Goal: Complete application form: Complete application form

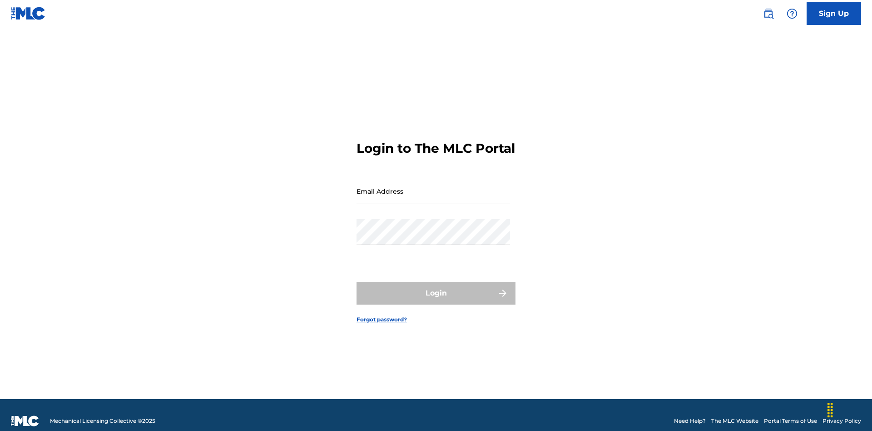
scroll to position [12, 0]
click at [433, 187] on input "Email Address" at bounding box center [434, 191] width 154 height 26
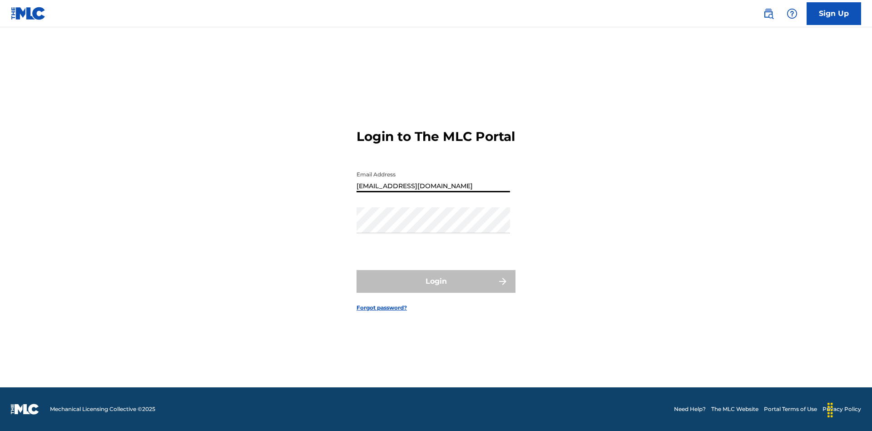
type input "[EMAIL_ADDRESS][DOMAIN_NAME]"
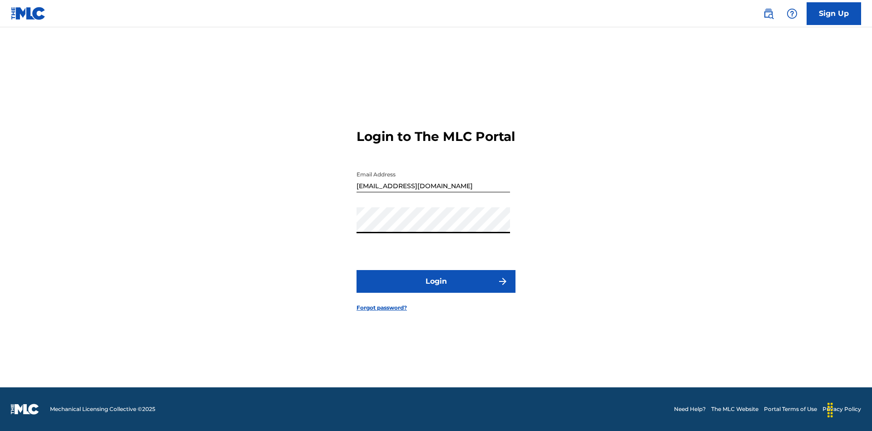
click at [436, 289] on button "Login" at bounding box center [436, 281] width 159 height 23
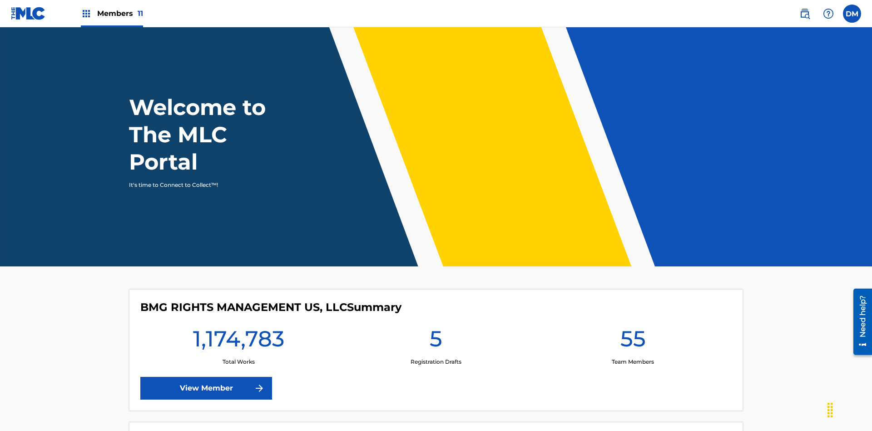
scroll to position [39, 0]
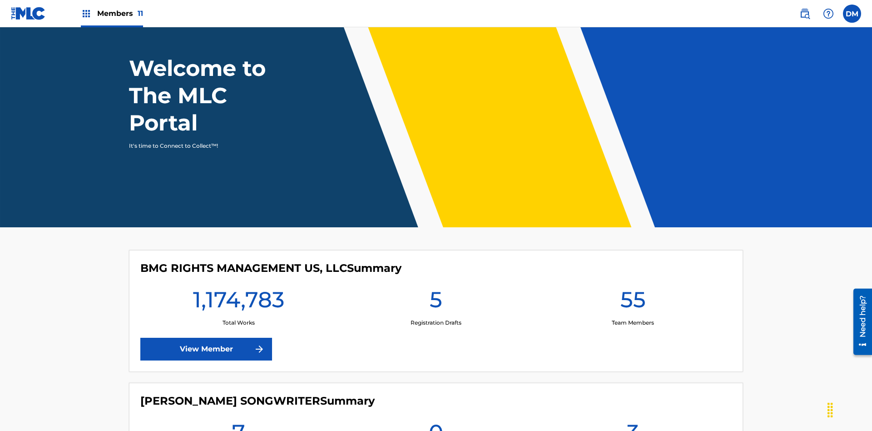
click at [112, 13] on span "Members 11" at bounding box center [120, 13] width 46 height 10
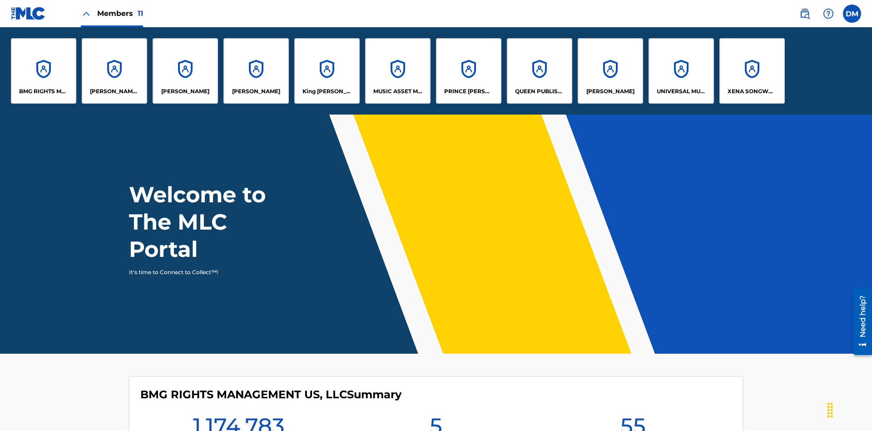
click at [681, 91] on p "UNIVERSAL MUSIC PUB GROUP" at bounding box center [682, 91] width 50 height 8
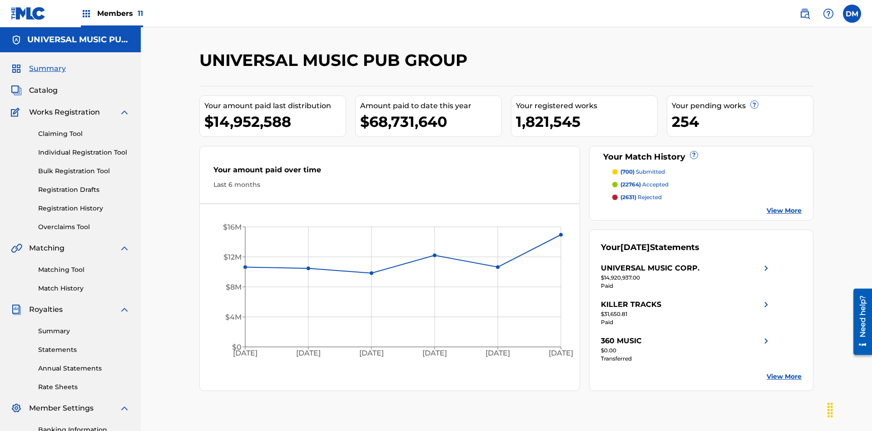
click at [84, 148] on link "Individual Registration Tool" at bounding box center [84, 153] width 92 height 10
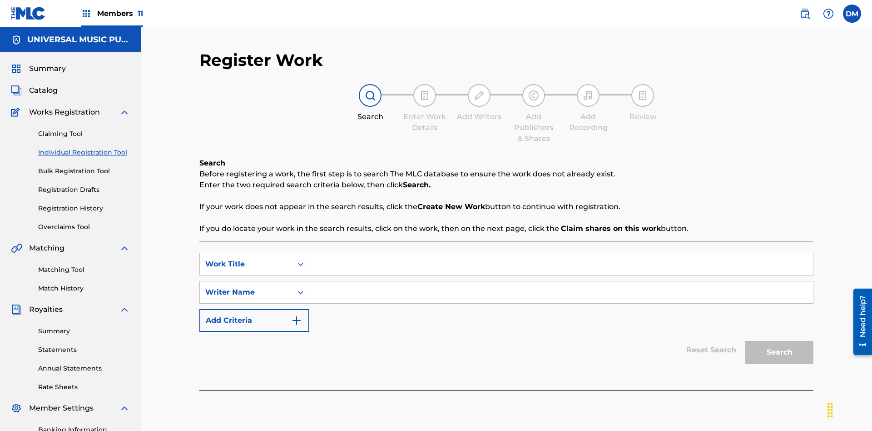
click at [561, 253] on input "Search Form" at bounding box center [561, 264] width 504 height 22
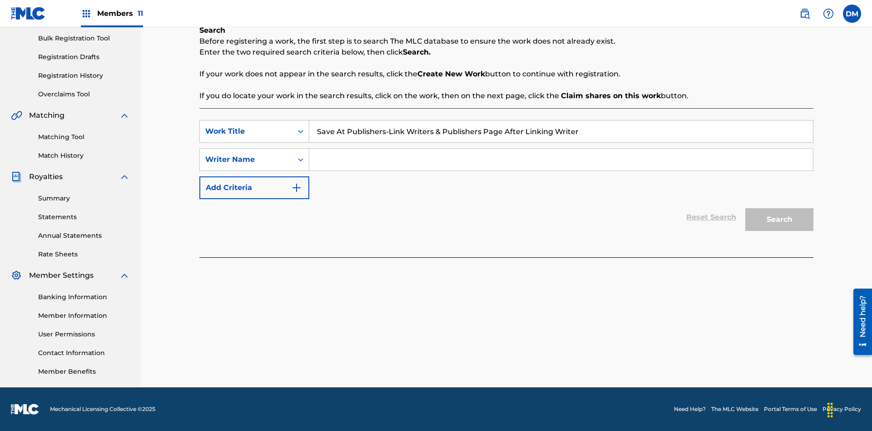
type input "Save At Publishers-Link Writers & Publishers Page After Linking Writer"
click at [561, 159] on input "Search Form" at bounding box center [561, 160] width 504 height 22
type input "QWERTYUIOP"
click at [780, 219] on button "Search" at bounding box center [779, 219] width 68 height 23
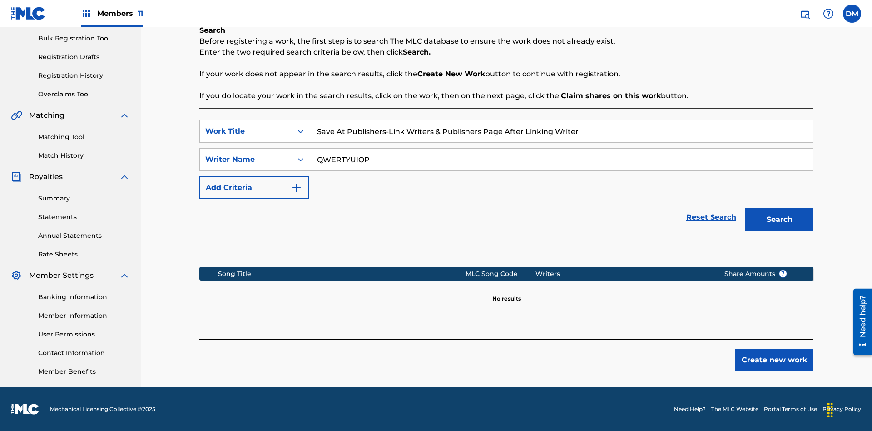
click at [775, 360] on button "Create new work" at bounding box center [774, 359] width 78 height 23
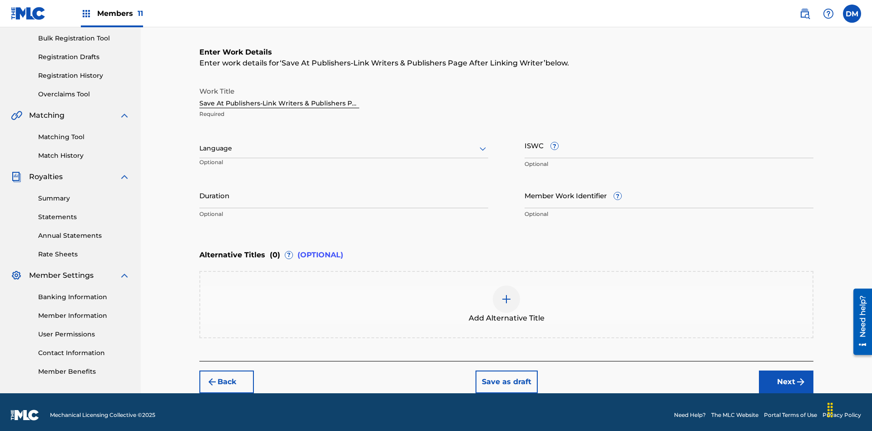
click at [344, 189] on input "Duration" at bounding box center [343, 195] width 289 height 26
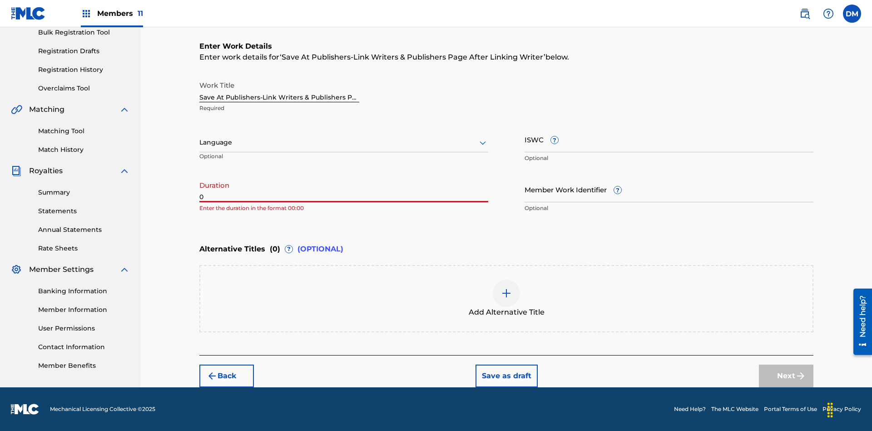
click at [344, 189] on input "0" at bounding box center [343, 189] width 289 height 26
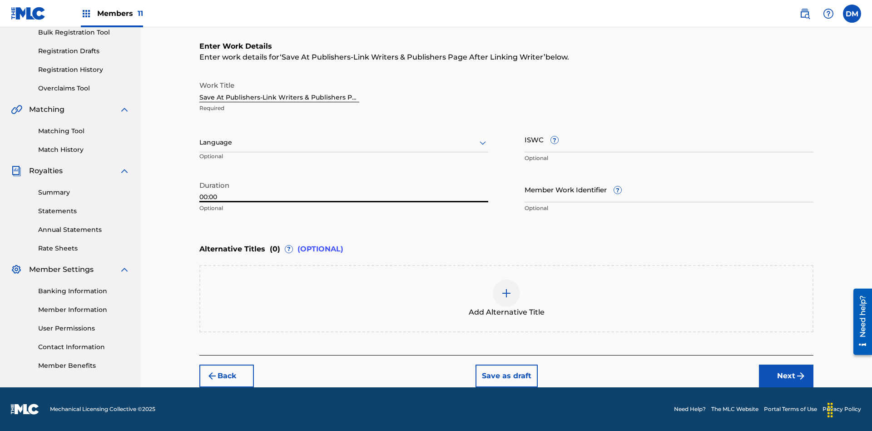
type input "00:00"
click at [483, 143] on icon at bounding box center [482, 142] width 11 height 11
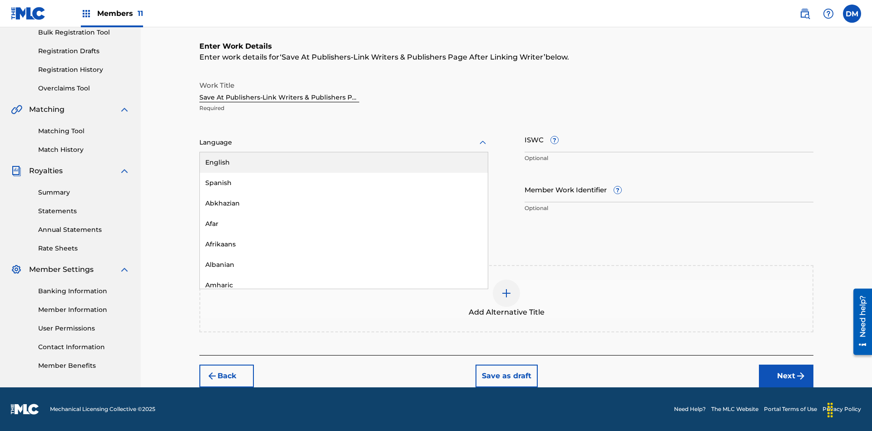
click at [344, 224] on div "Afar" at bounding box center [344, 224] width 288 height 20
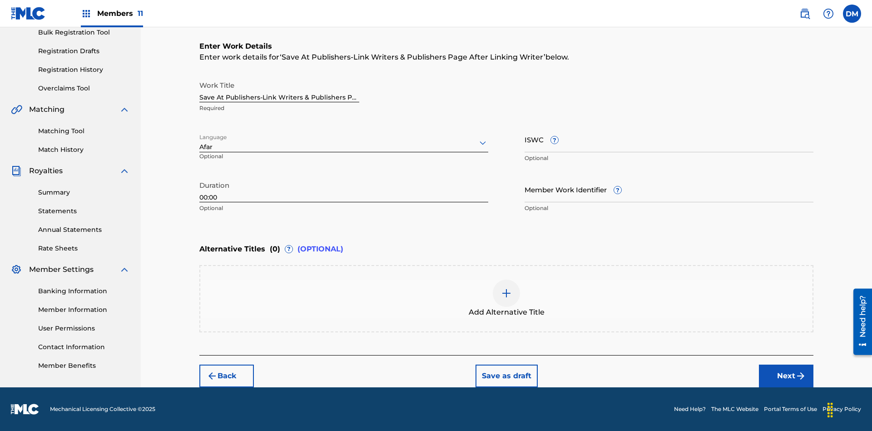
click at [669, 189] on input "Member Work Identifier ?" at bounding box center [669, 189] width 289 height 26
type input "2025.08.11.04"
click at [669, 139] on input "ISWC ?" at bounding box center [669, 139] width 289 height 26
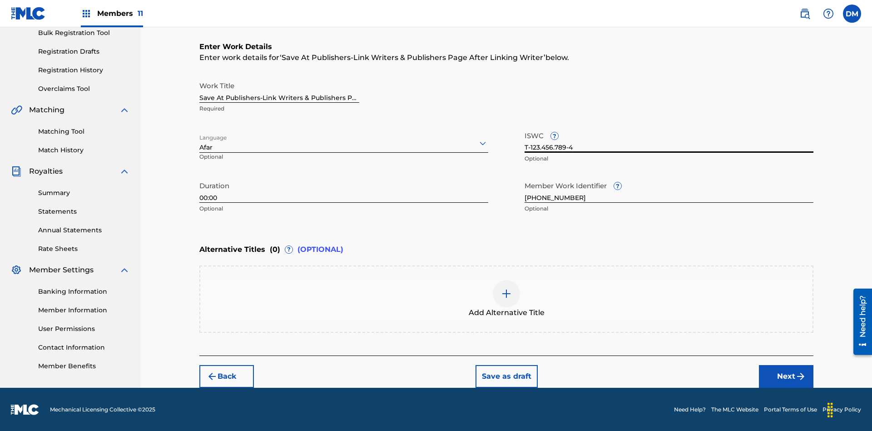
type input "T-123.456.789-4"
click at [507, 299] on div at bounding box center [506, 293] width 27 height 27
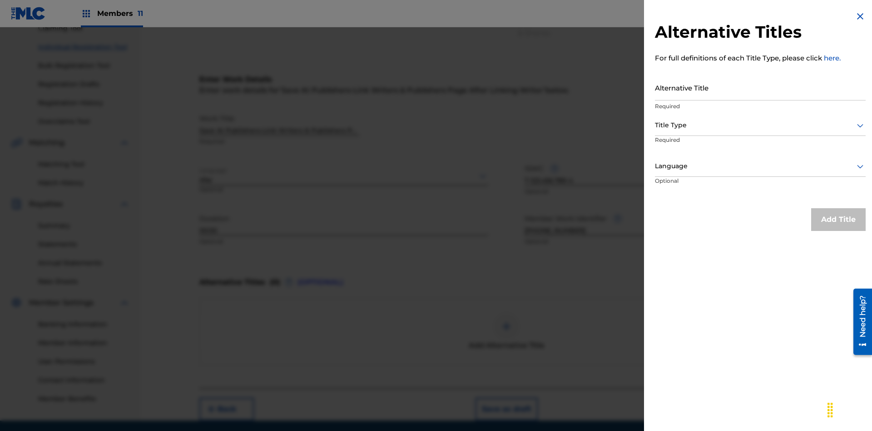
click at [760, 87] on input "Alternative Title" at bounding box center [760, 88] width 211 height 26
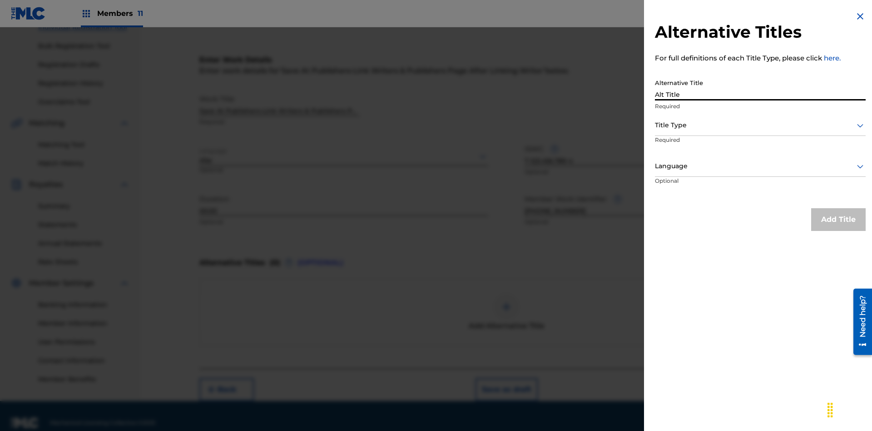
type input "Alt Title"
click at [760, 125] on div at bounding box center [760, 124] width 211 height 11
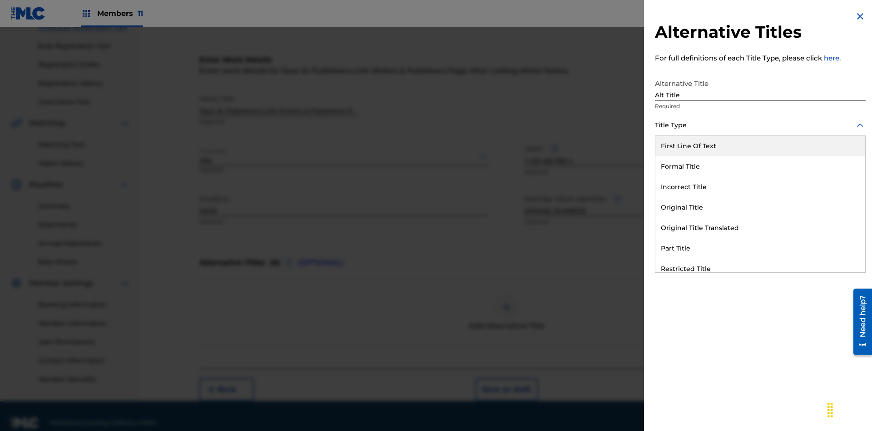
scroll to position [139, 0]
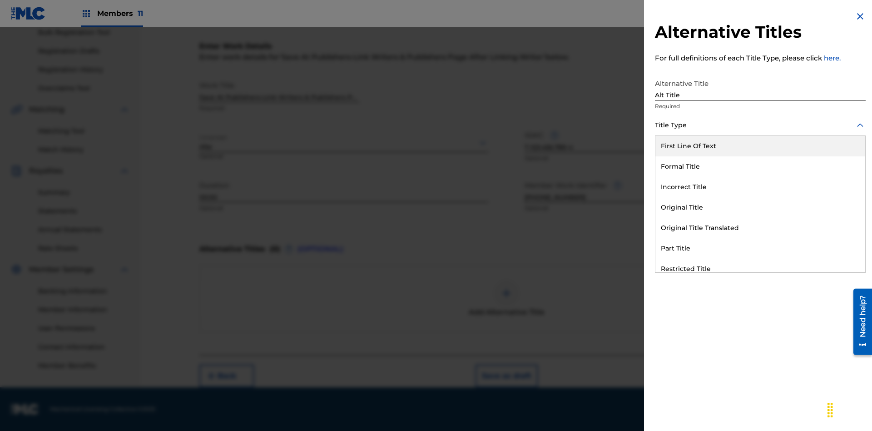
click at [760, 207] on div "Original Title" at bounding box center [761, 207] width 210 height 20
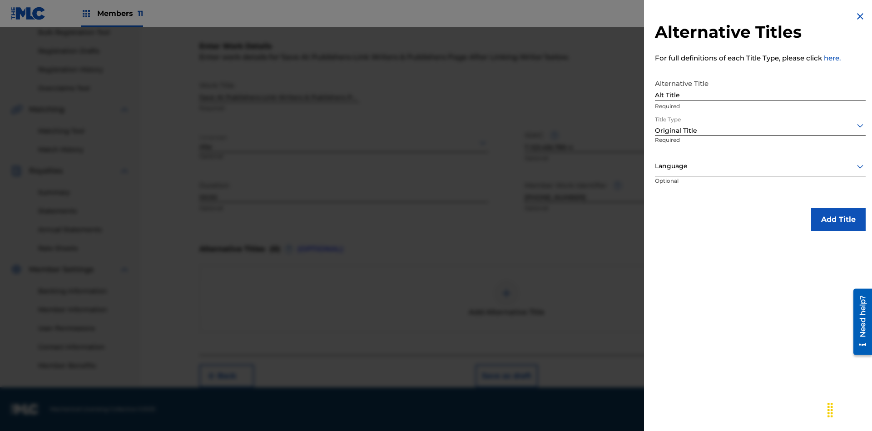
click at [760, 166] on div at bounding box center [760, 165] width 211 height 11
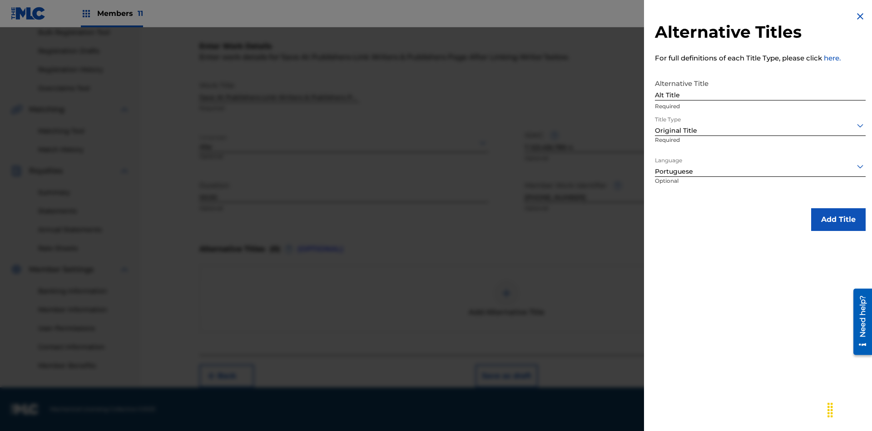
click at [839, 219] on button "Add Title" at bounding box center [838, 219] width 55 height 23
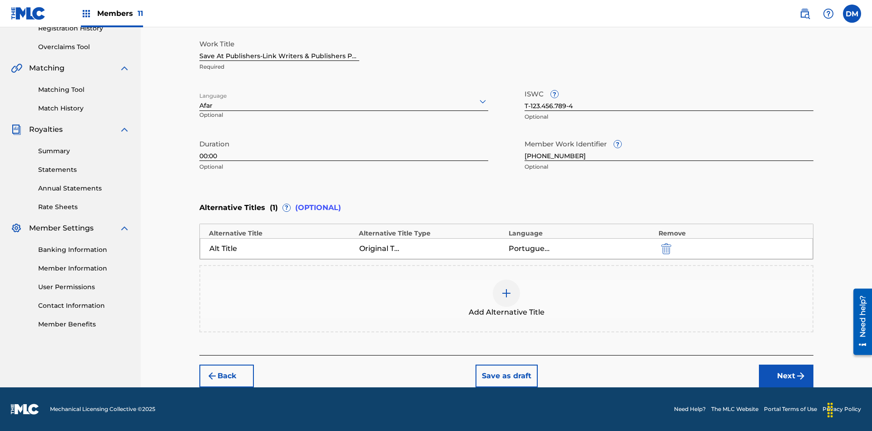
click at [786, 376] on button "Next" at bounding box center [786, 375] width 55 height 23
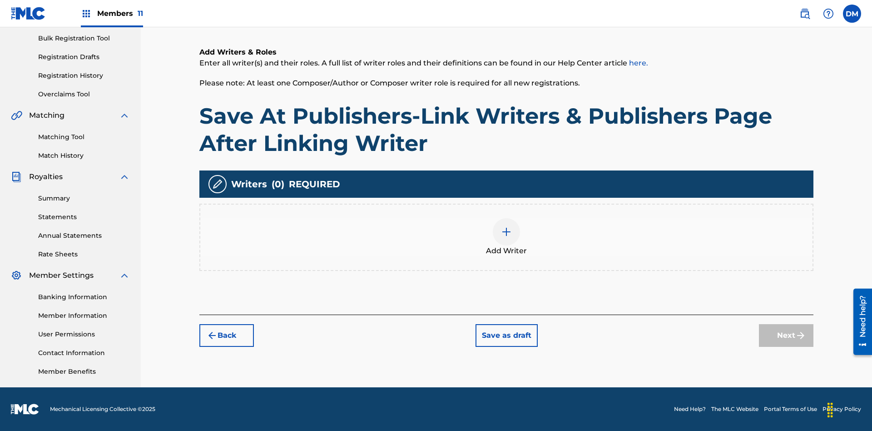
click at [507, 237] on img at bounding box center [506, 231] width 11 height 11
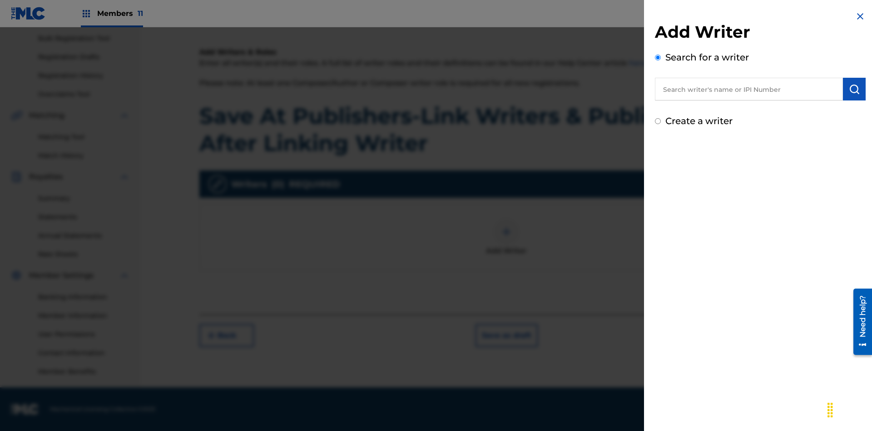
click at [749, 89] on input "text" at bounding box center [749, 89] width 188 height 23
type input "MARK STEVEN BERKOWITZ"
click at [855, 89] on img "submit" at bounding box center [854, 89] width 11 height 11
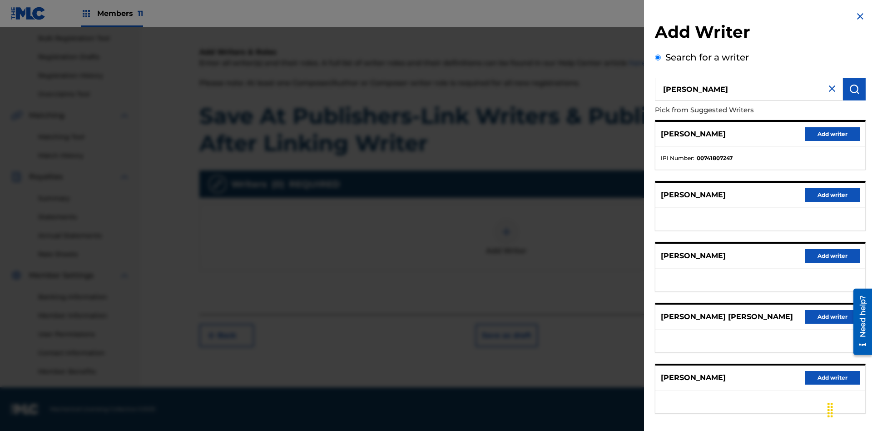
click at [833, 134] on button "Add writer" at bounding box center [832, 134] width 55 height 14
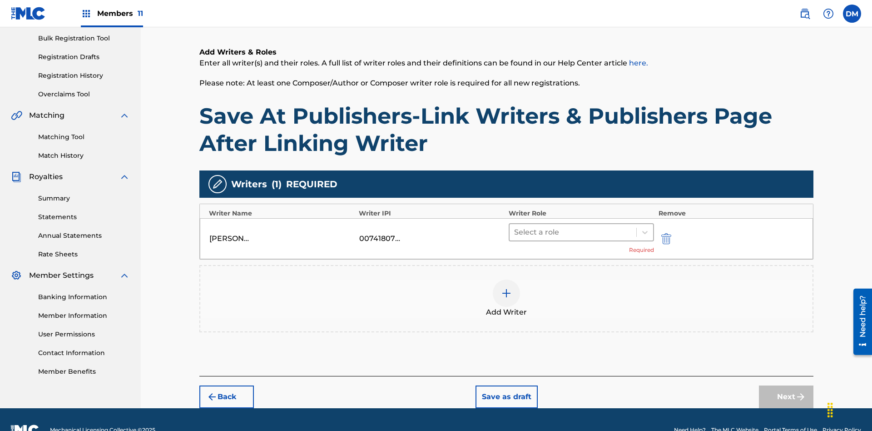
click at [515, 227] on input "text" at bounding box center [515, 232] width 2 height 11
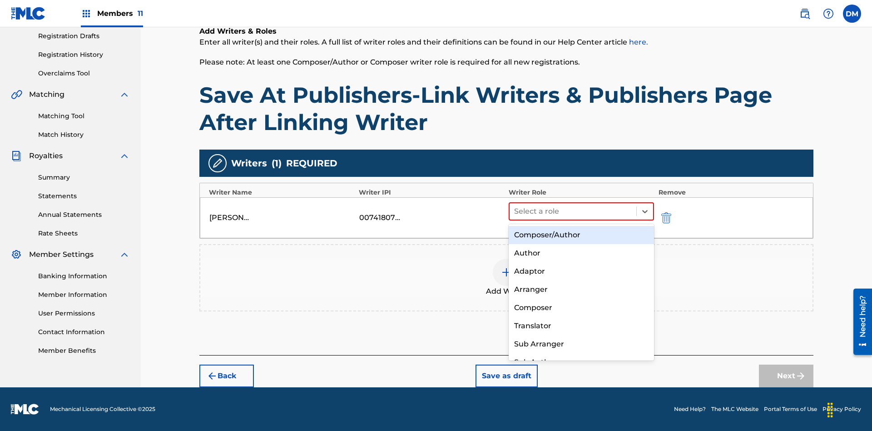
click at [581, 307] on div "Composer" at bounding box center [581, 307] width 145 height 18
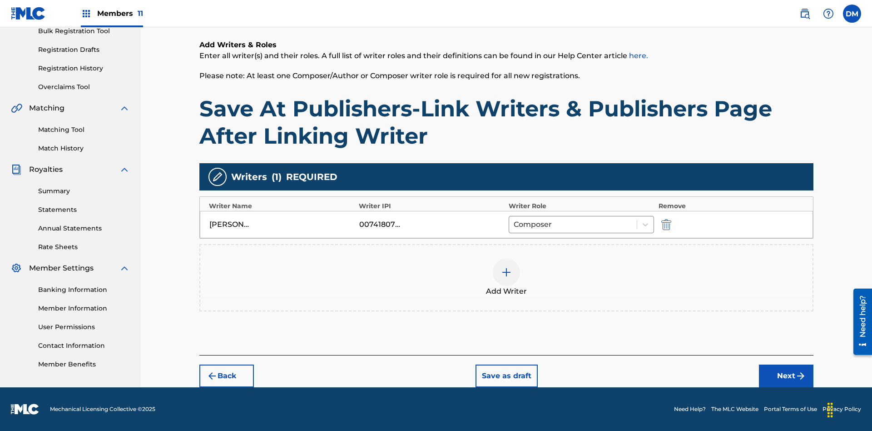
click at [786, 376] on button "Next" at bounding box center [786, 375] width 55 height 23
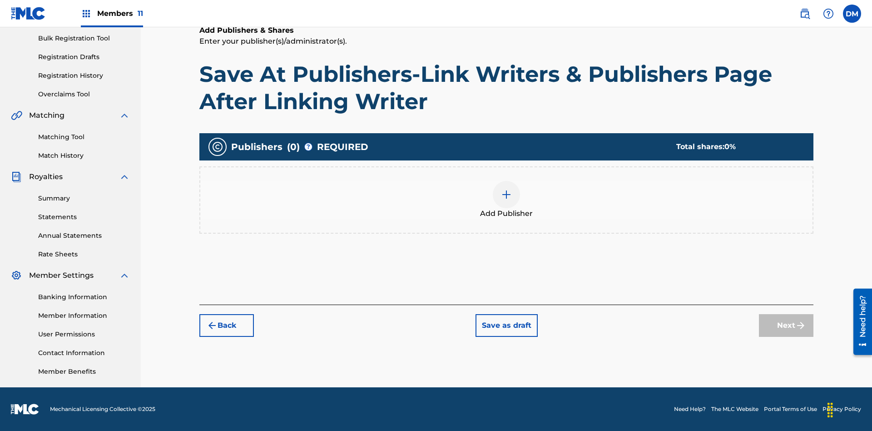
click at [507, 194] on img at bounding box center [506, 194] width 11 height 11
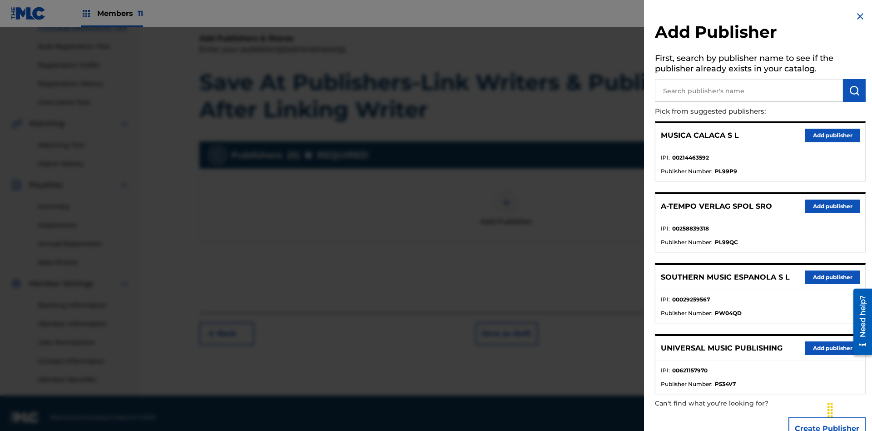
click at [749, 90] on input "text" at bounding box center [749, 90] width 188 height 23
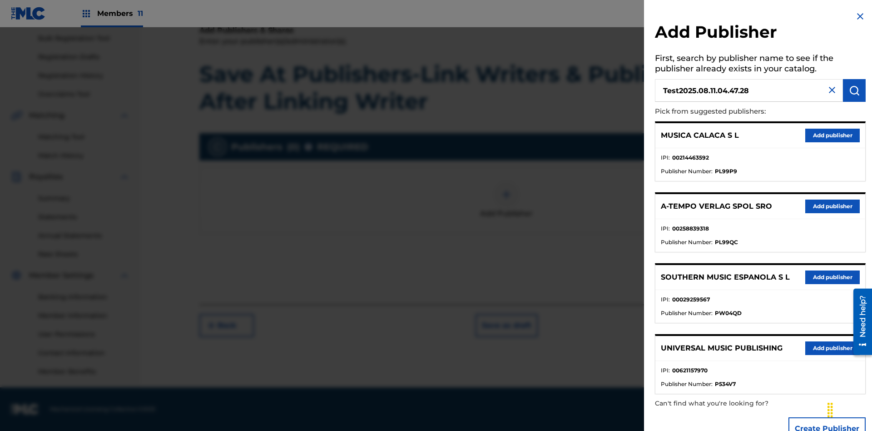
type input "Test2025.08.11.04.47.28"
click at [855, 90] on img "submit" at bounding box center [854, 90] width 11 height 11
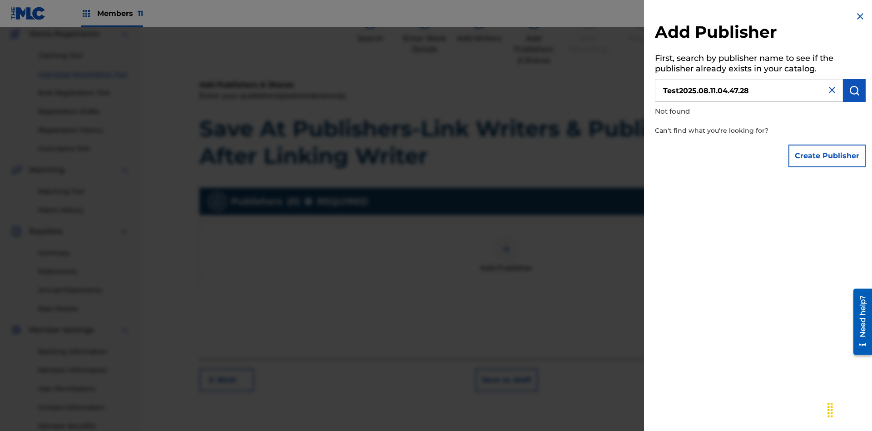
click at [828, 155] on button "Create Publisher" at bounding box center [827, 155] width 77 height 23
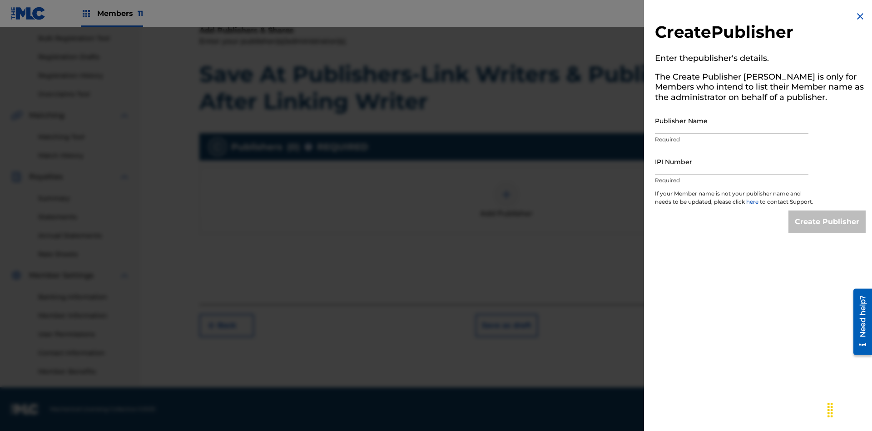
click at [732, 120] on input "Publisher Name" at bounding box center [732, 121] width 154 height 26
type input "Test2025.08.11.04.47.33"
click at [732, 161] on input "IPI Number" at bounding box center [732, 162] width 154 height 26
type input "00595839777"
click at [828, 230] on input "Create Publisher" at bounding box center [827, 221] width 77 height 23
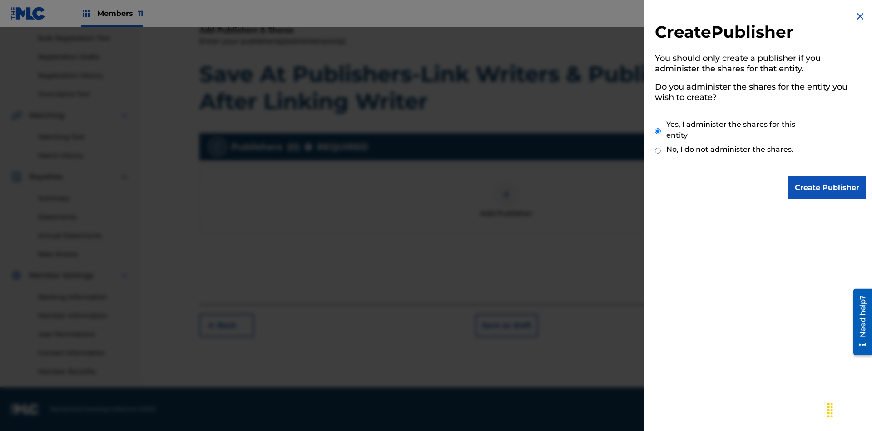
click at [658, 131] on input "Yes, I administer the shares for this entity" at bounding box center [658, 131] width 6 height 20
click at [828, 188] on input "Create Publisher" at bounding box center [827, 187] width 77 height 23
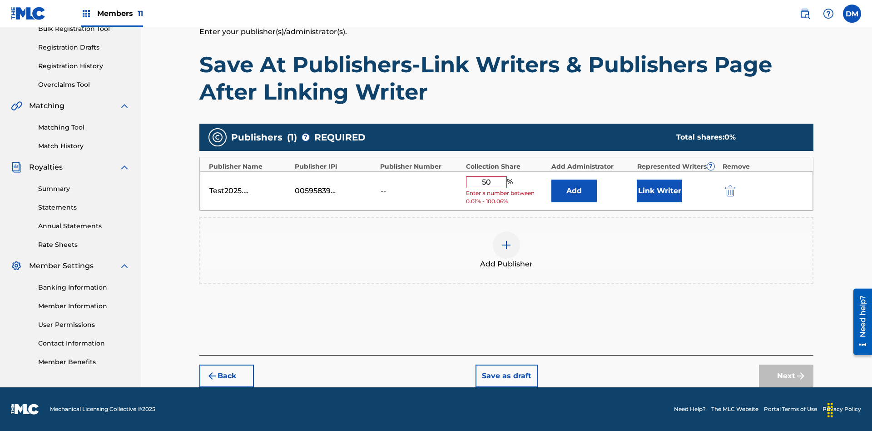
scroll to position [135, 0]
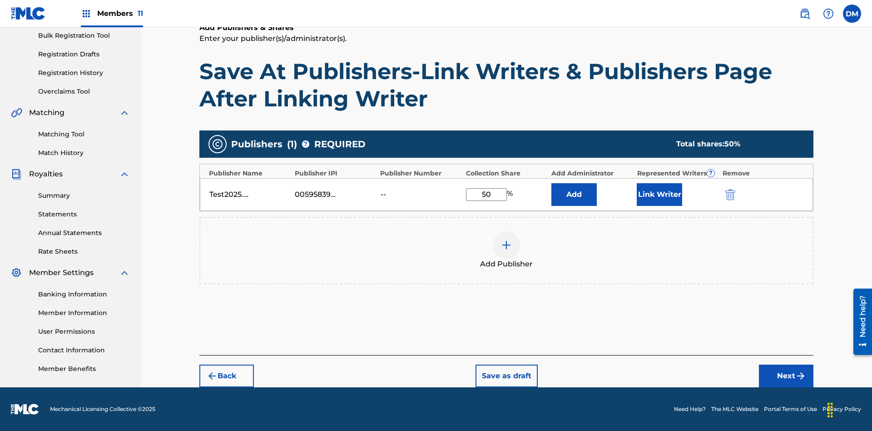
type input "50"
click at [660, 194] on button "Link Writer" at bounding box center [659, 194] width 45 height 23
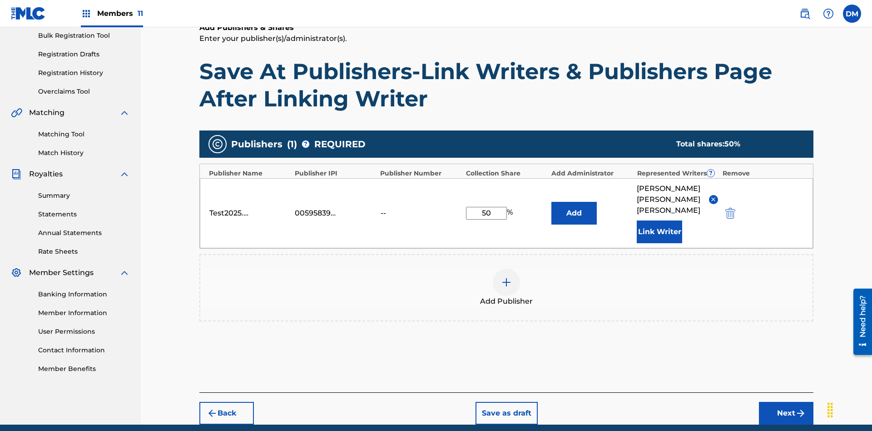
click at [660, 220] on button "Link Writer" at bounding box center [659, 231] width 45 height 23
click at [574, 202] on button "Add" at bounding box center [574, 213] width 45 height 23
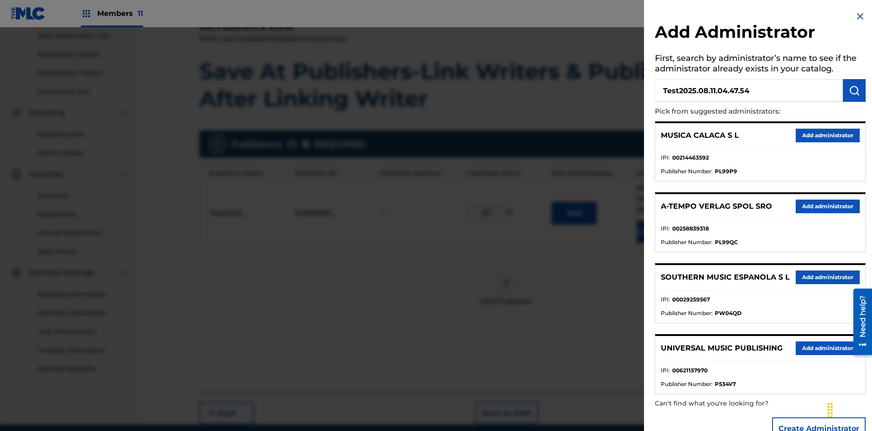
type input "Test2025.08.11.04.47.54"
click at [855, 90] on img "submit" at bounding box center [854, 90] width 11 height 11
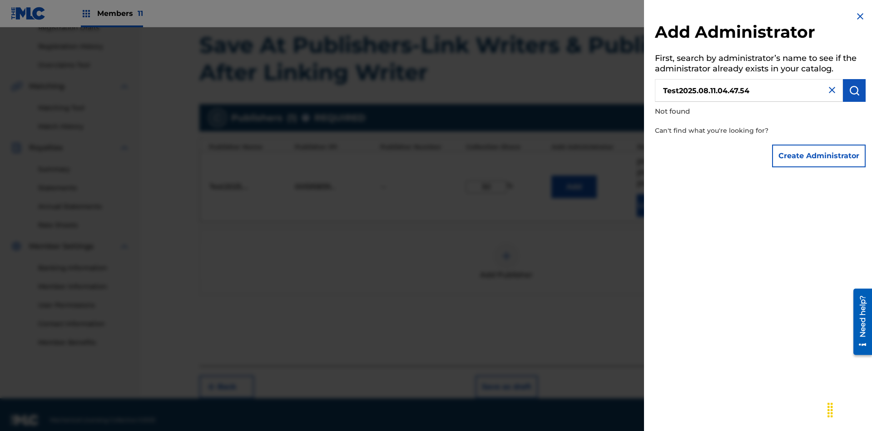
click at [820, 155] on button "Create Administrator" at bounding box center [819, 155] width 94 height 23
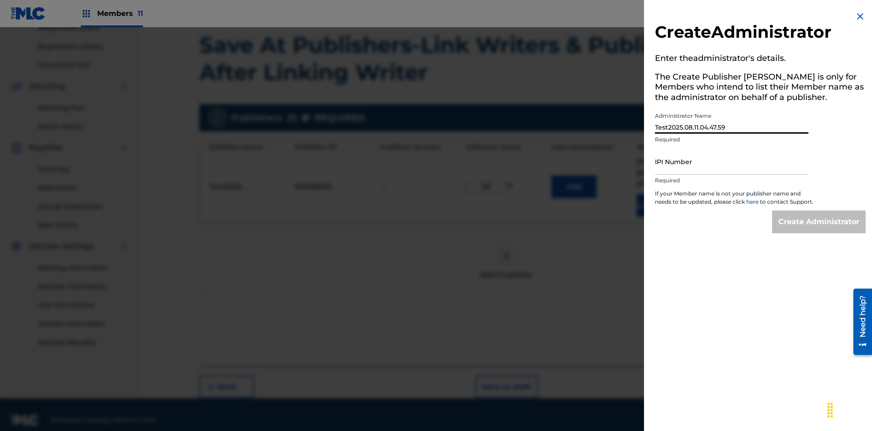
click at [732, 161] on input "IPI Number" at bounding box center [732, 162] width 154 height 26
click at [820, 230] on input "Create Administrator" at bounding box center [819, 221] width 94 height 23
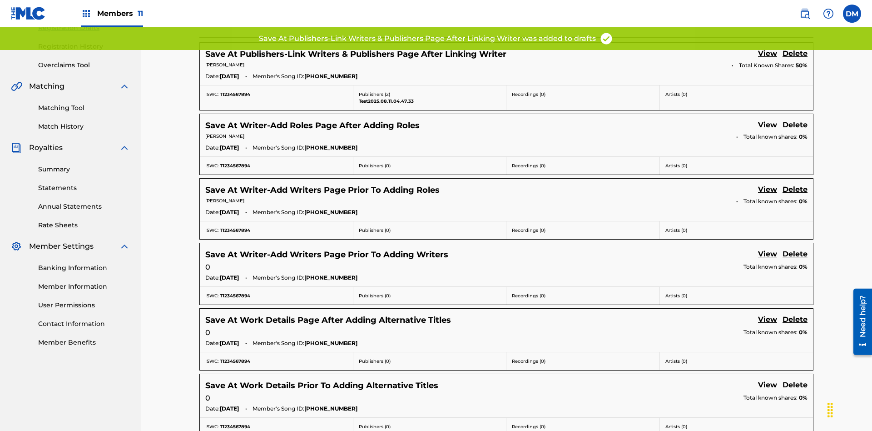
click at [768, 60] on link "View" at bounding box center [767, 54] width 19 height 12
